Goal: Task Accomplishment & Management: Complete application form

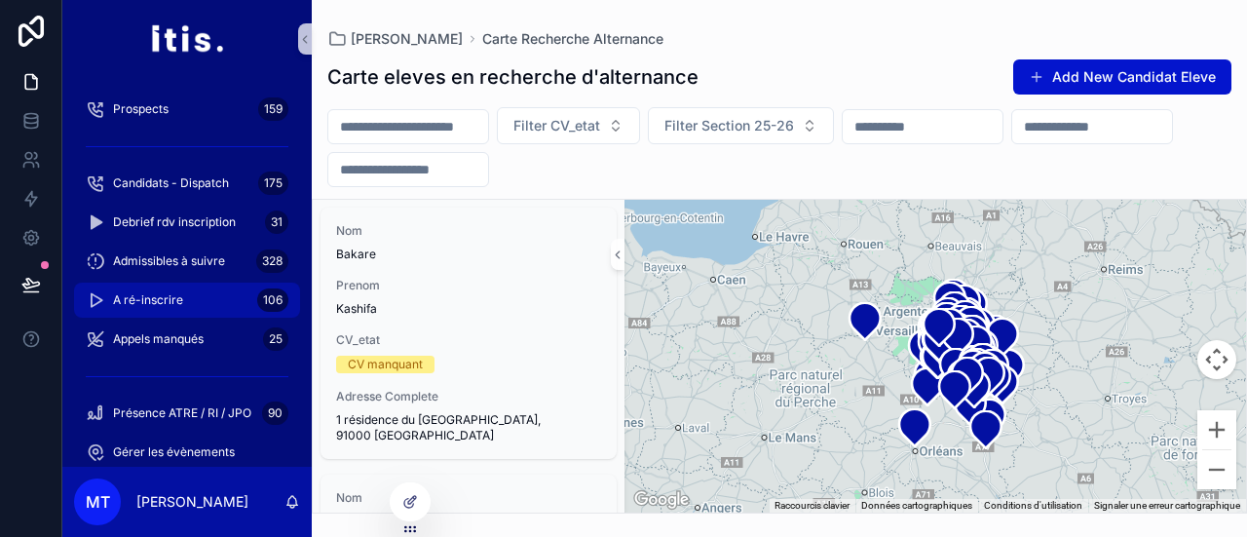
click at [146, 303] on span "A ré-inscrire" at bounding box center [148, 300] width 70 height 16
